Goal: Obtain resource: Obtain resource

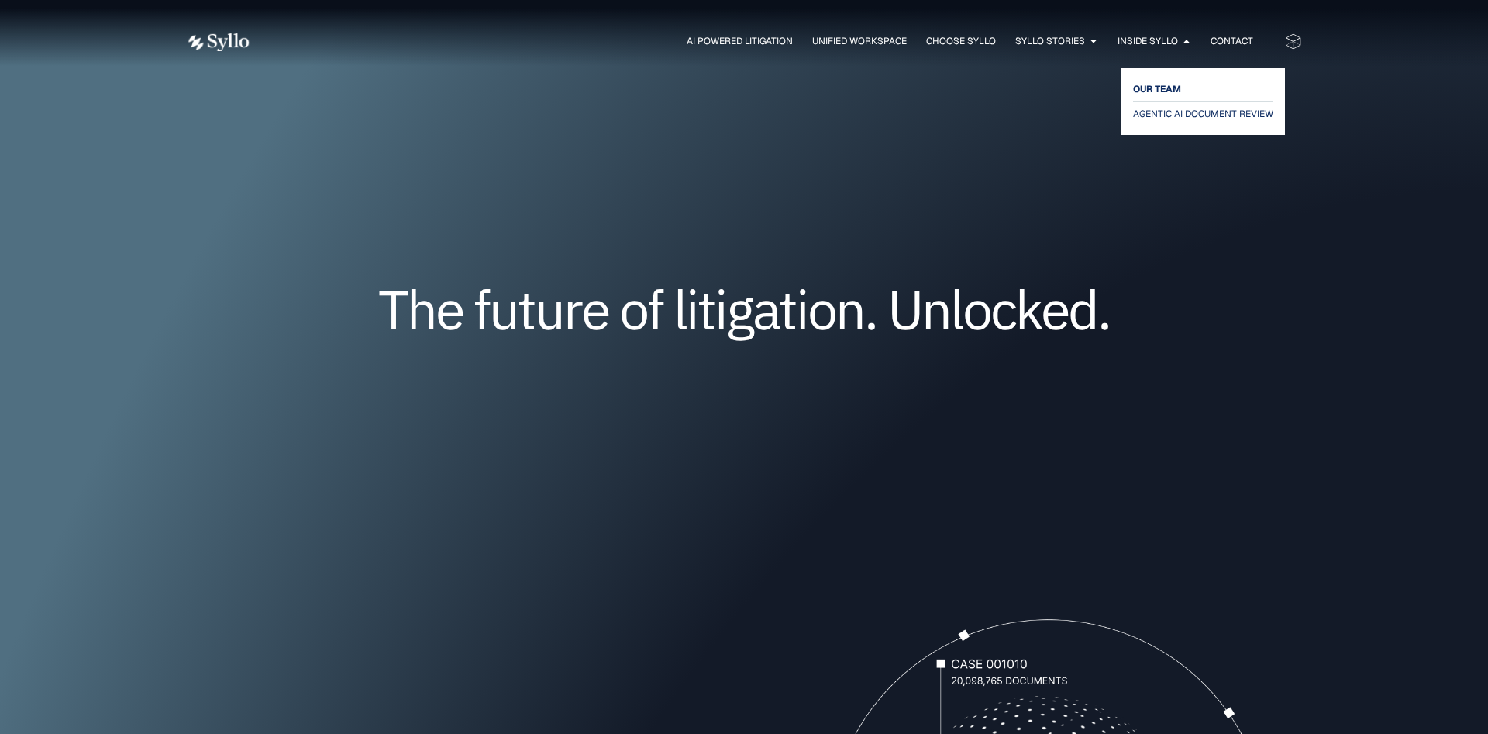
click at [1145, 84] on span "OUR TEAM" at bounding box center [1157, 89] width 48 height 19
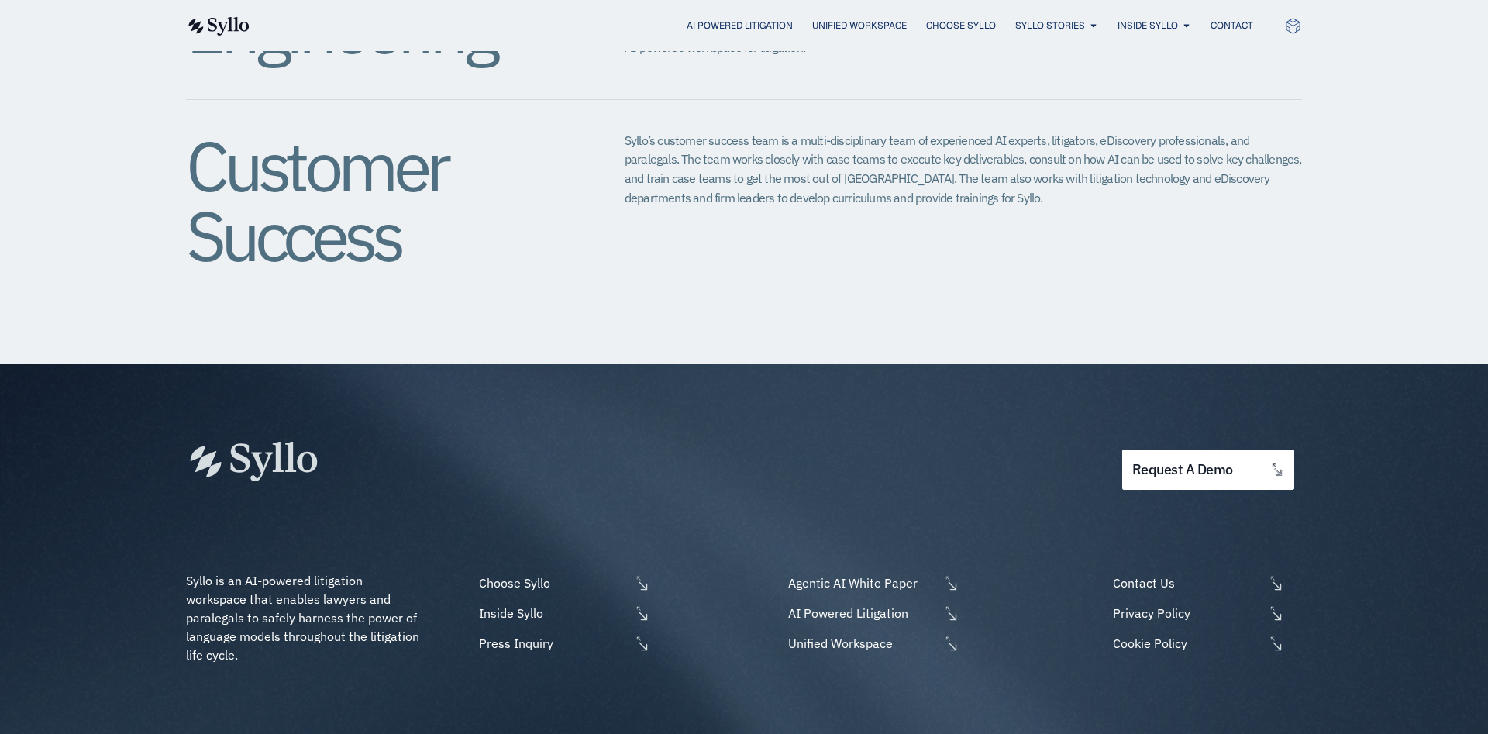
scroll to position [1892, 0]
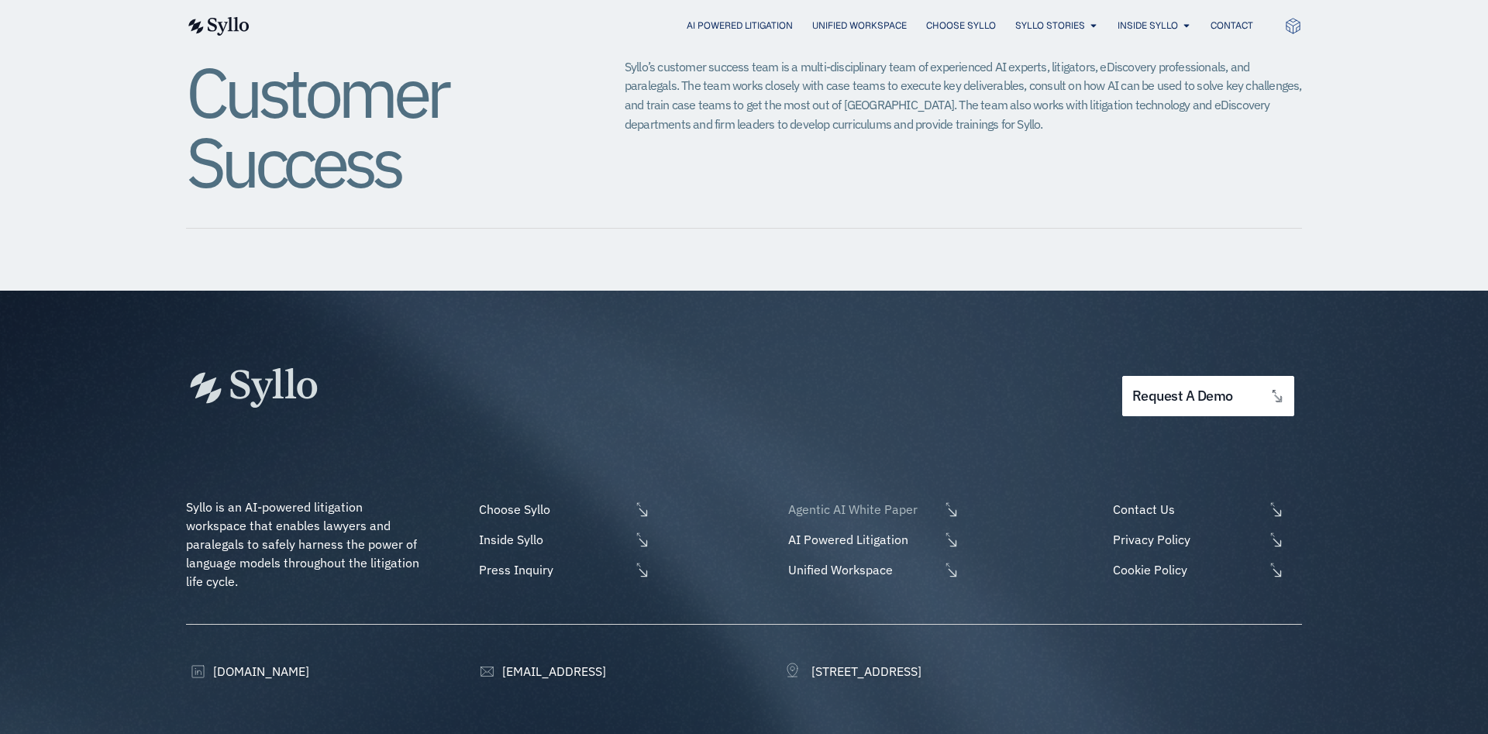
click at [867, 500] on span "Agentic AI White Paper" at bounding box center [861, 509] width 155 height 19
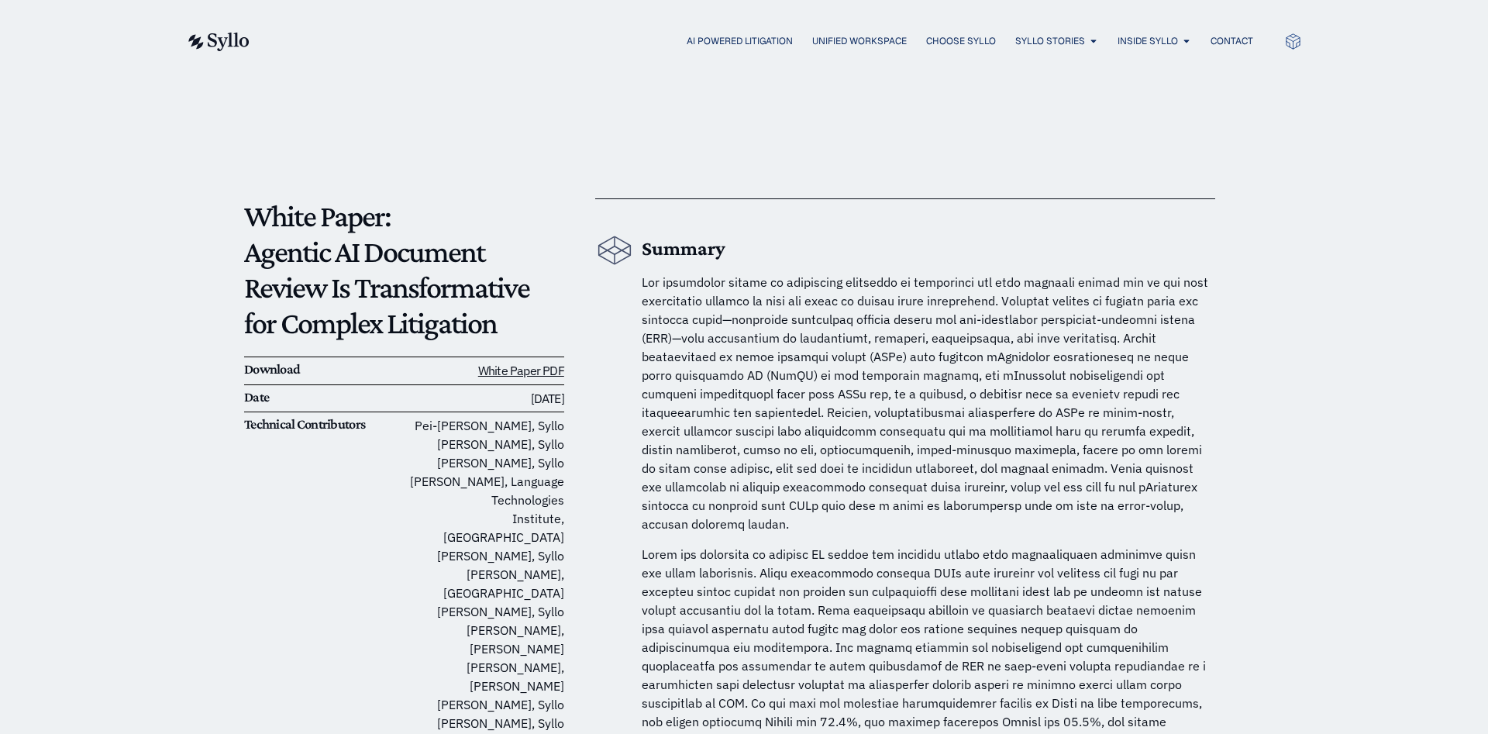
click at [1007, 552] on p at bounding box center [928, 656] width 573 height 223
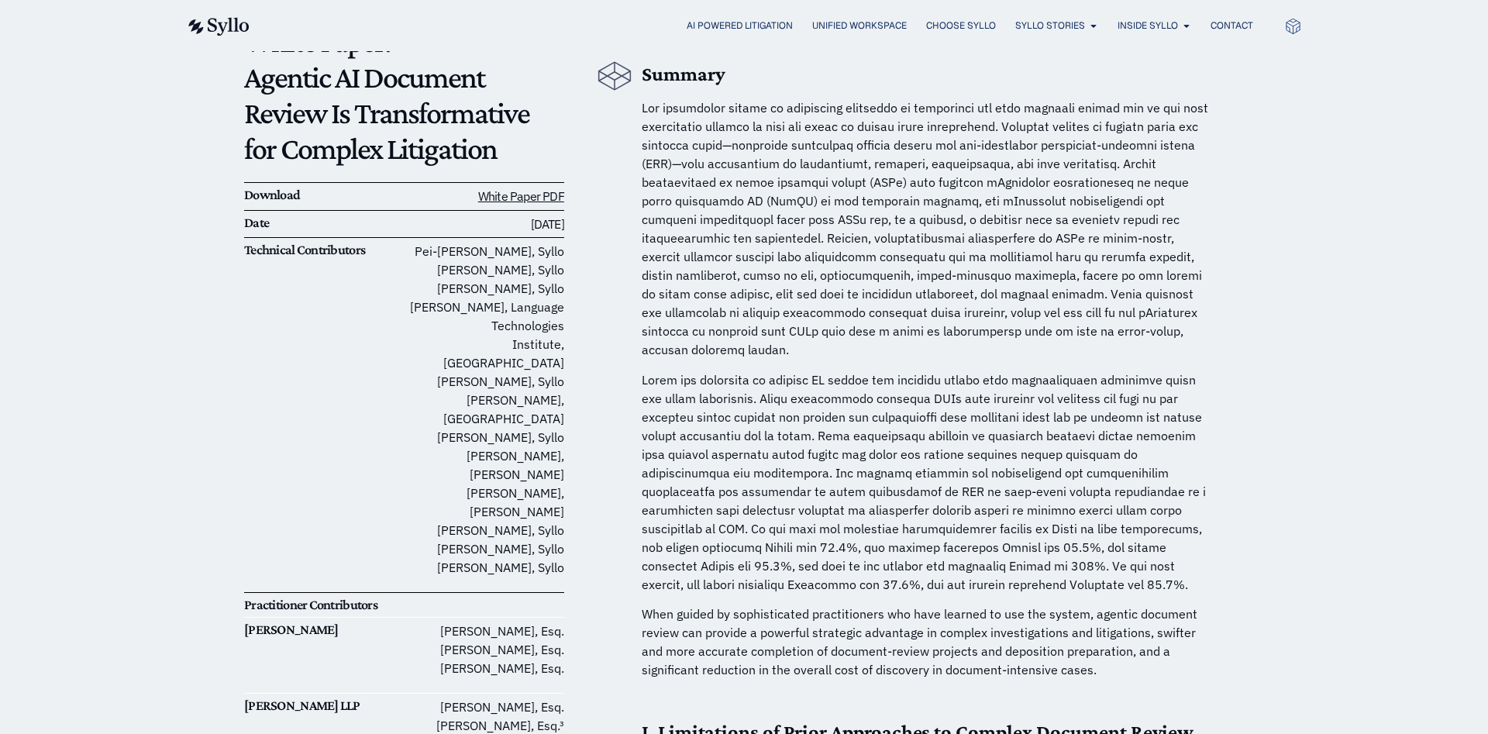
scroll to position [79, 0]
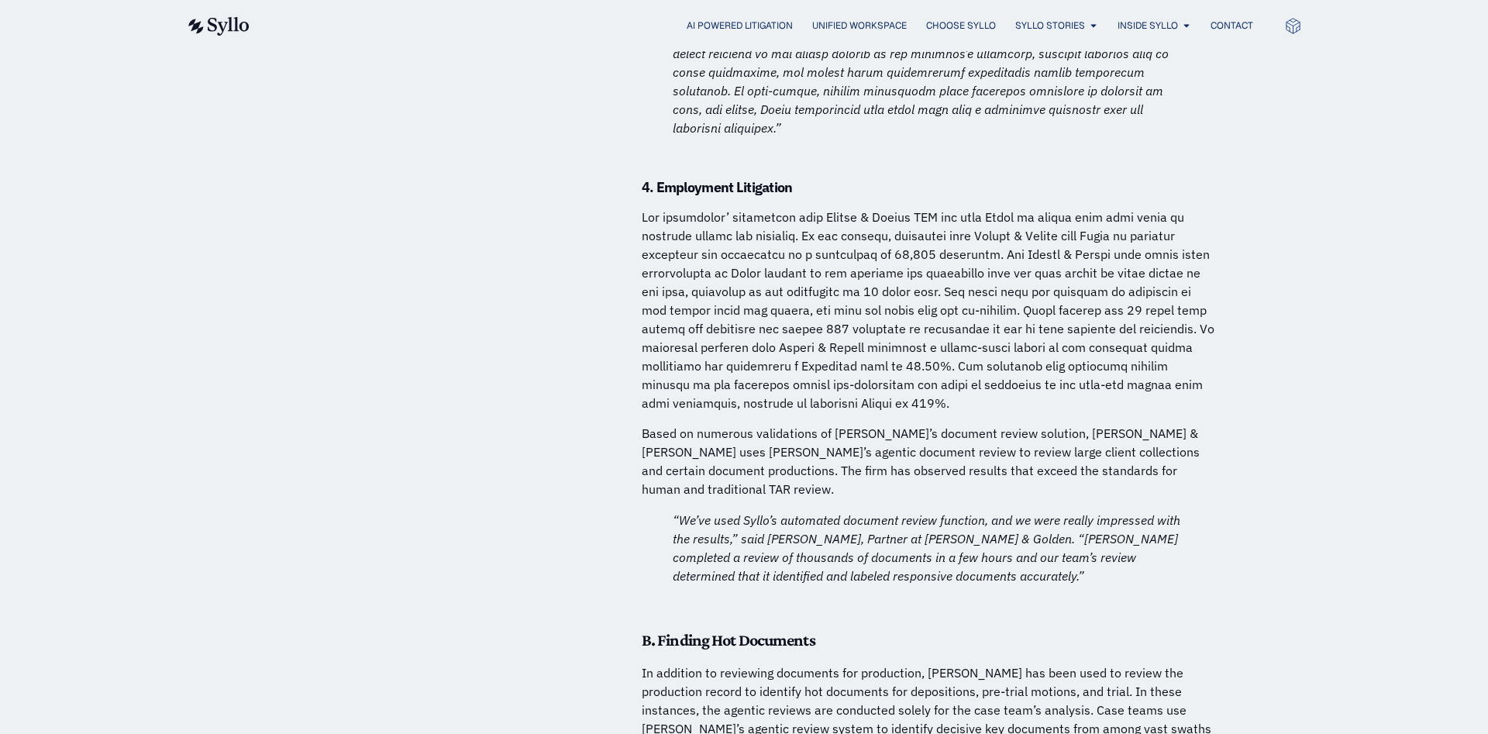
scroll to position [6736, 0]
